Goal: Task Accomplishment & Management: Use online tool/utility

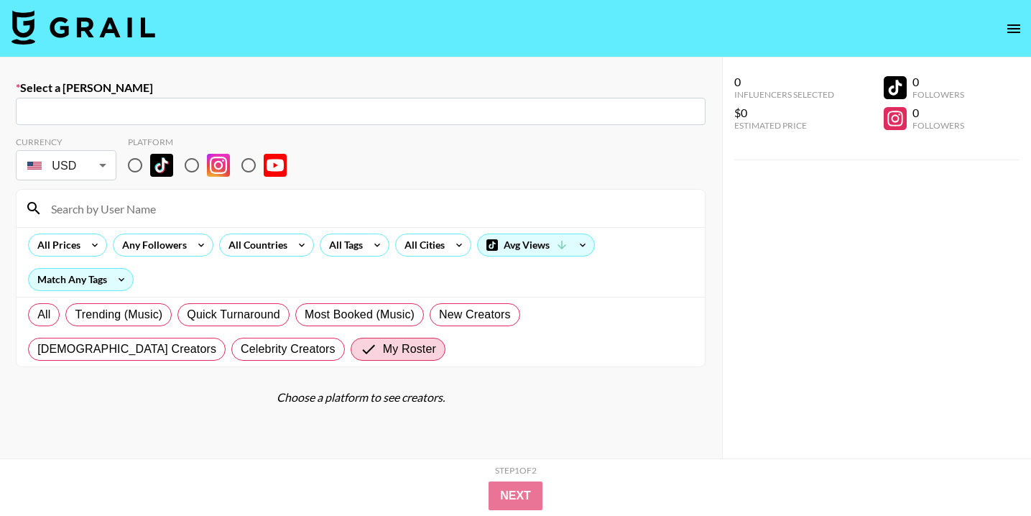
click at [86, 37] on img at bounding box center [83, 27] width 144 height 34
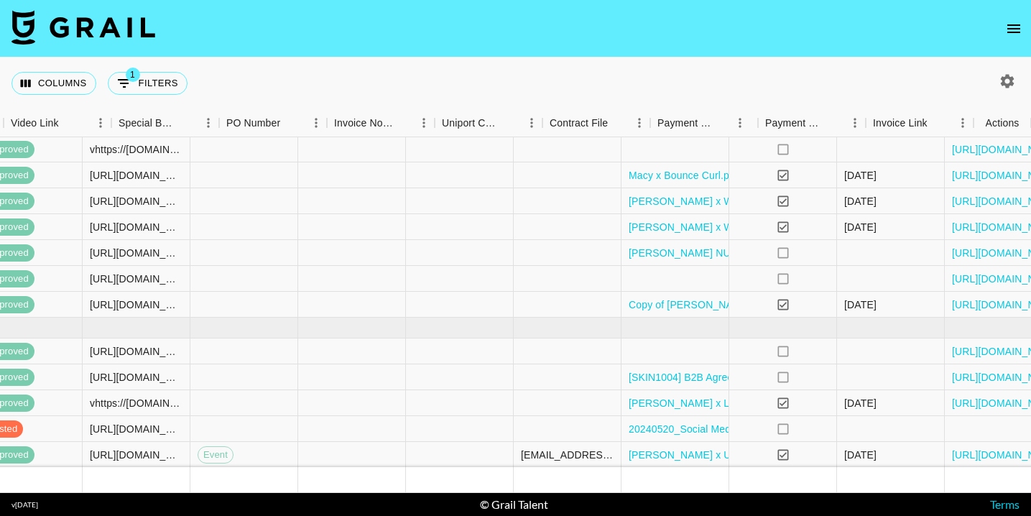
scroll to position [305, 1355]
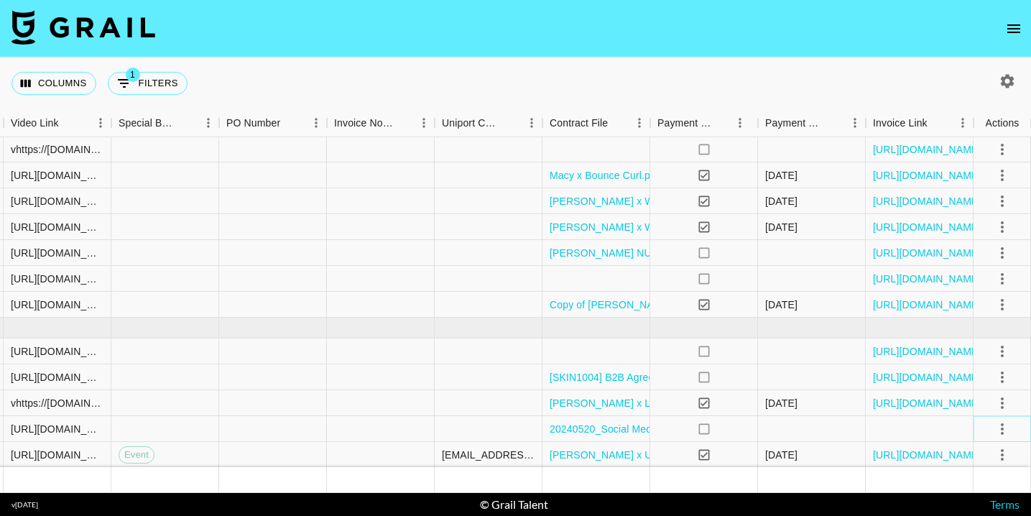
click at [1005, 429] on icon "select merge strategy" at bounding box center [1002, 428] width 17 height 17
click at [965, 395] on div "Approve" at bounding box center [971, 397] width 44 height 17
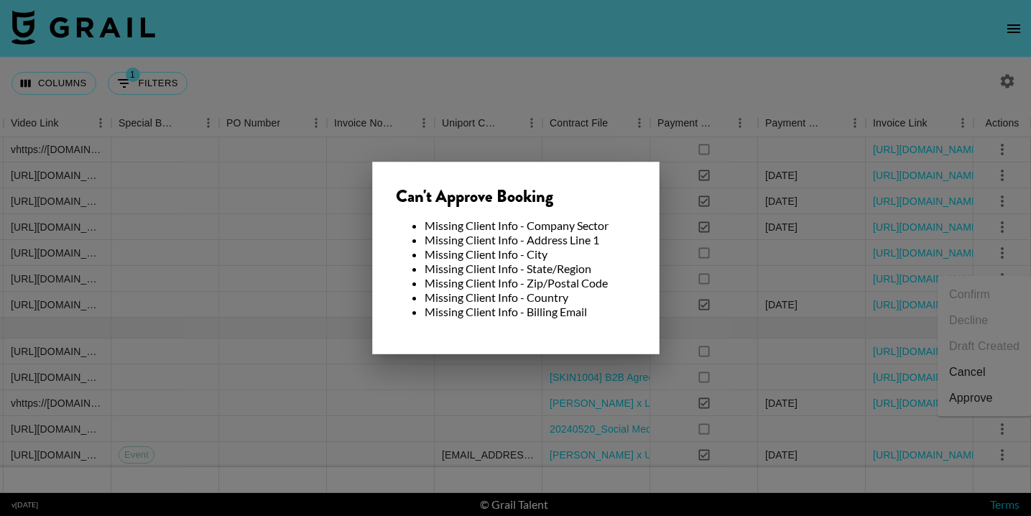
click at [691, 258] on div at bounding box center [515, 258] width 1031 height 516
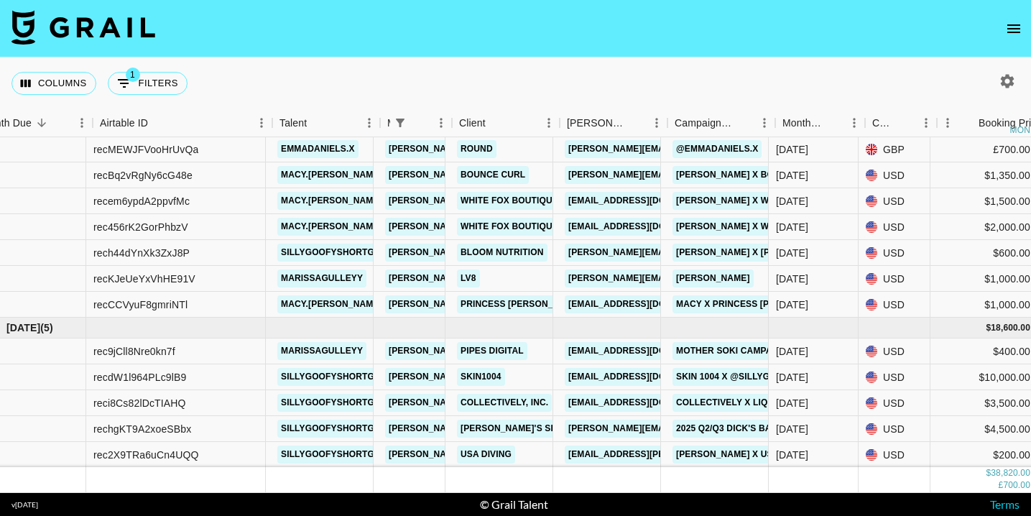
scroll to position [305, 0]
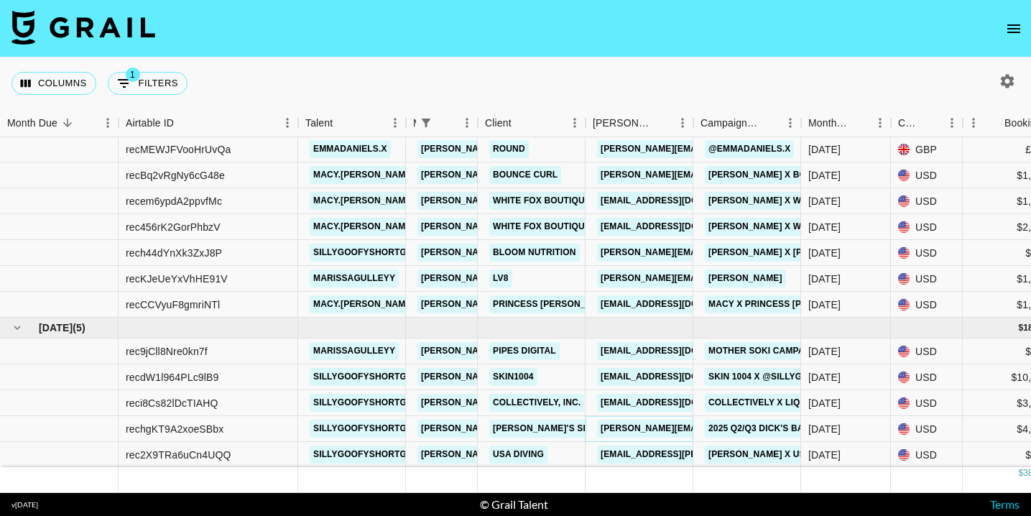
click at [617, 433] on link "[PERSON_NAME][EMAIL_ADDRESS][PERSON_NAME][DOMAIN_NAME]" at bounding box center [751, 429] width 308 height 18
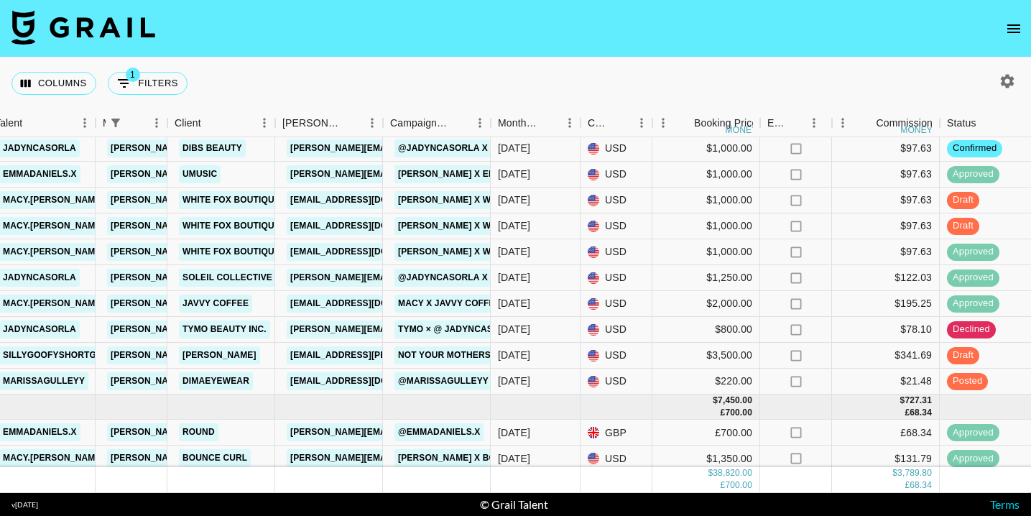
scroll to position [0, 310]
